Goal: Obtain resource: Obtain resource

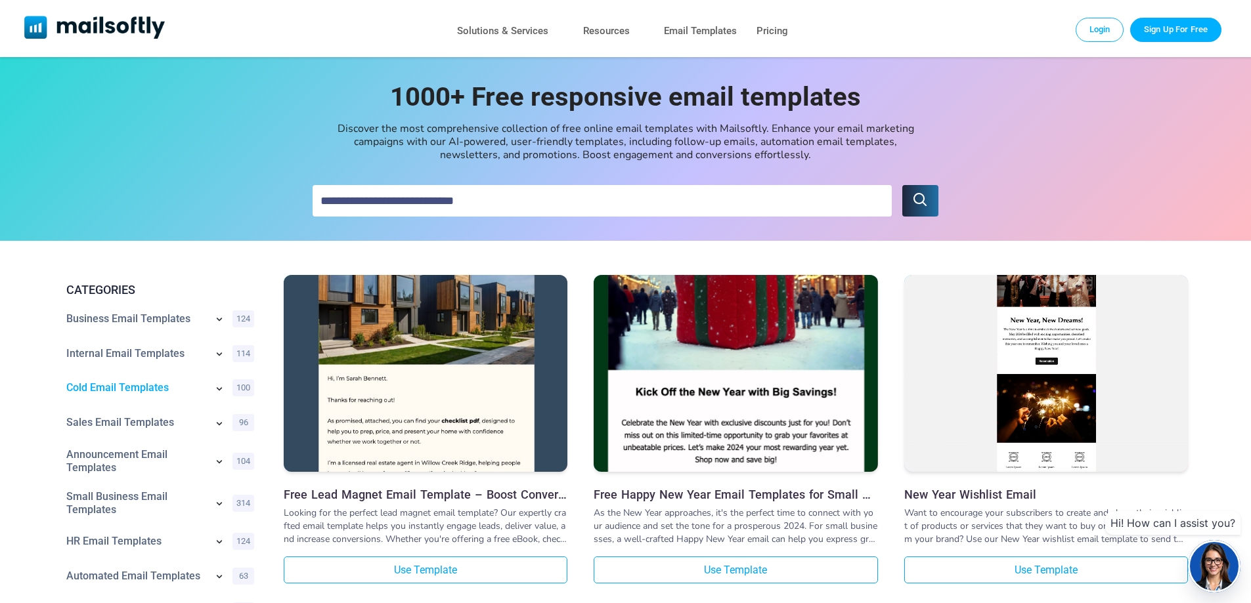
click at [112, 391] on link "Cold Email Templates" at bounding box center [136, 387] width 140 height 13
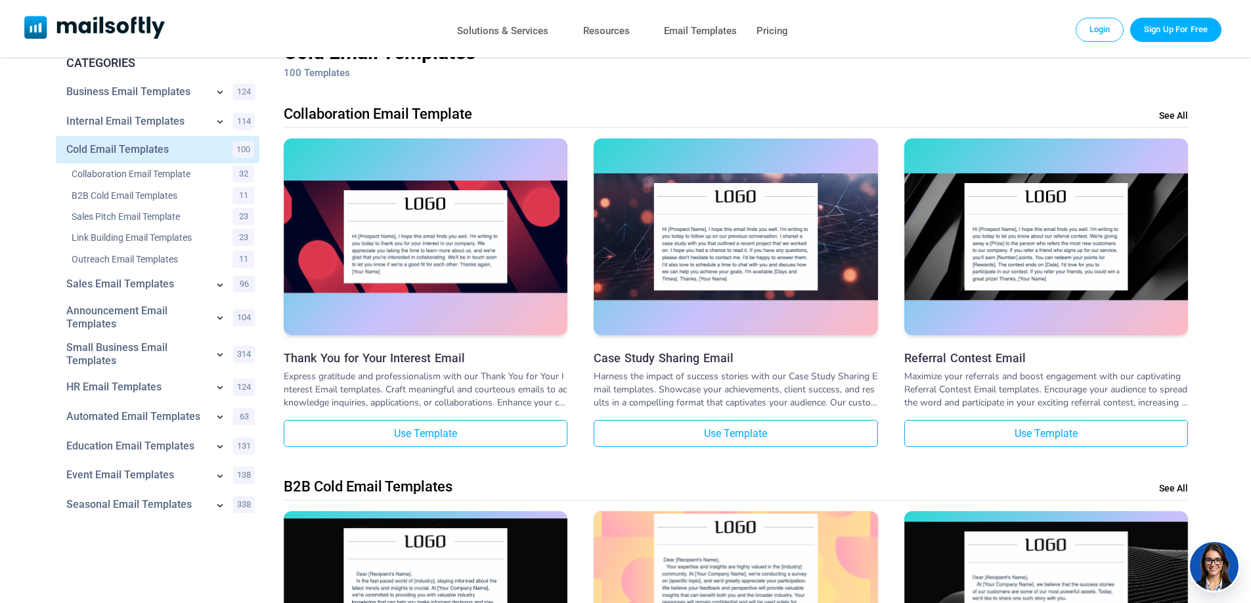
scroll to position [460, 0]
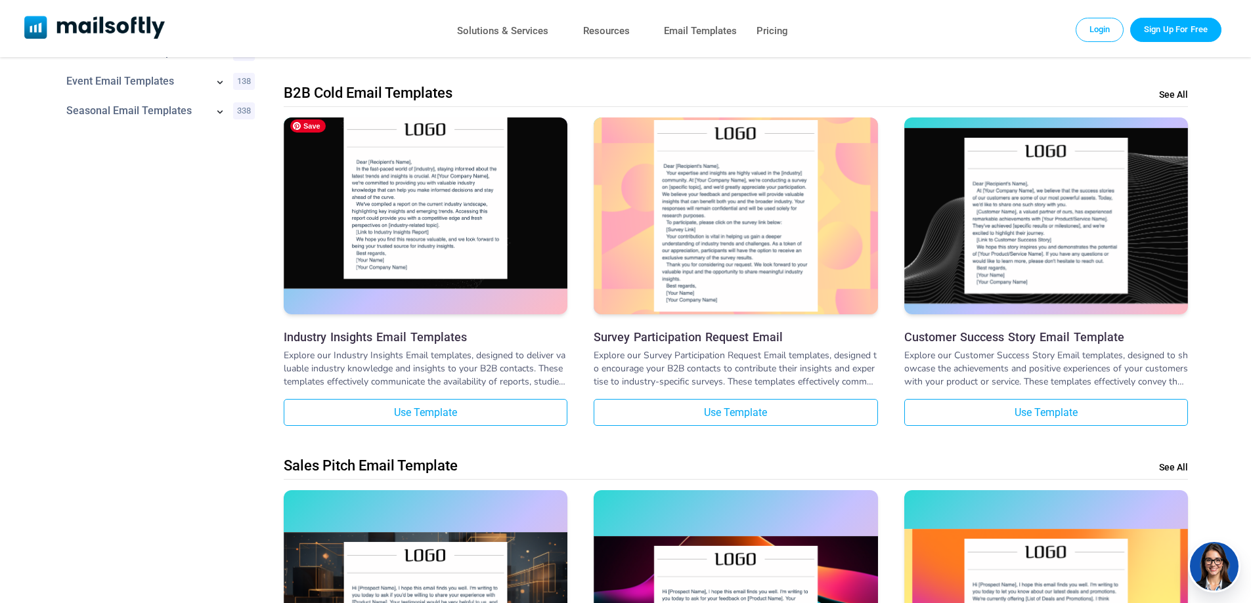
click at [422, 238] on img at bounding box center [426, 197] width 284 height 183
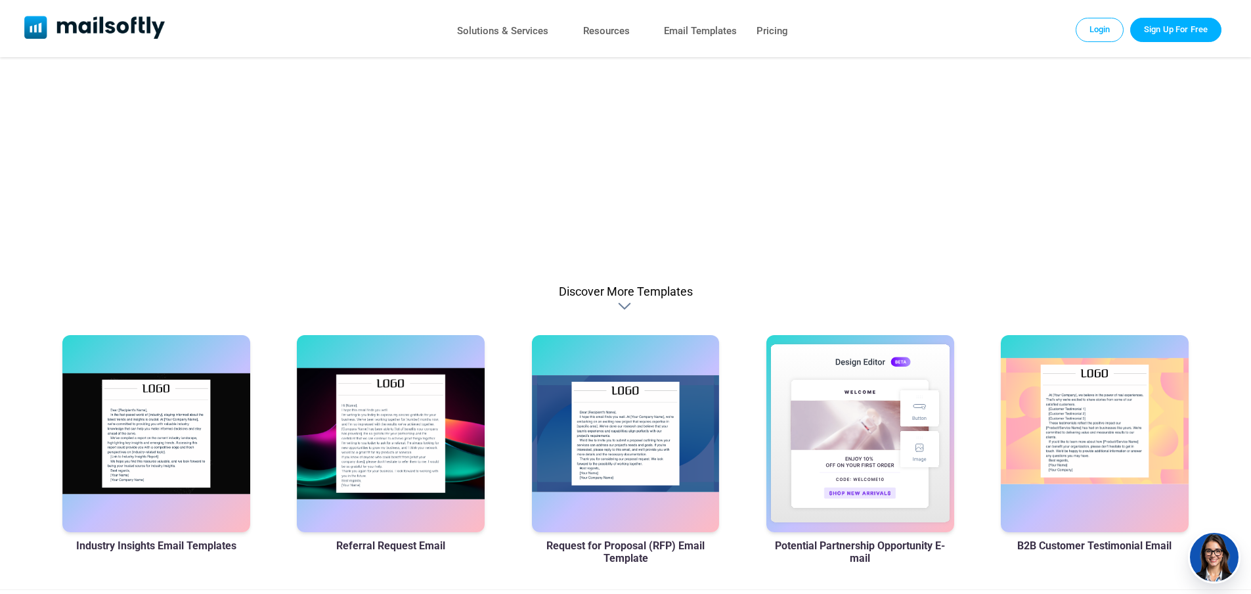
scroll to position [854, 0]
